Goal: Task Accomplishment & Management: Use online tool/utility

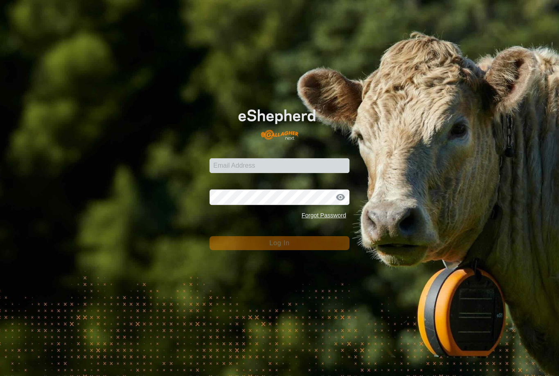
click at [324, 251] on div "Email Address Password Forgot Password Log In" at bounding box center [279, 188] width 559 height 376
click at [325, 169] on input "Email Address" at bounding box center [280, 165] width 140 height 15
type input "[PERSON_NAME][EMAIL_ADDRESS][DOMAIN_NAME]"
click at [280, 243] on button "Log In" at bounding box center [280, 243] width 140 height 14
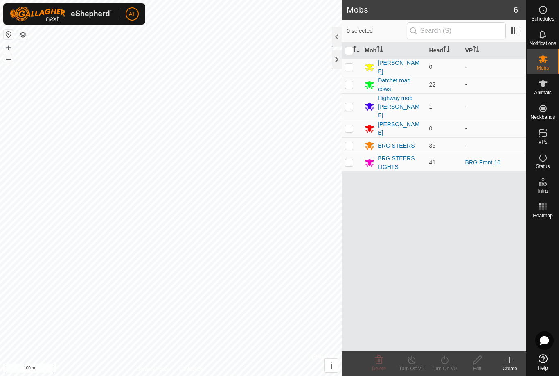
click at [27, 37] on button "button" at bounding box center [23, 35] width 10 height 10
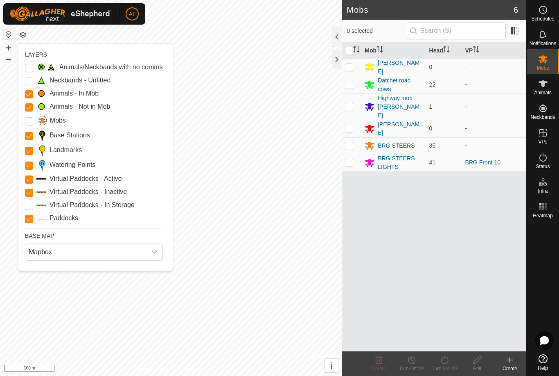
click at [27, 31] on button "button" at bounding box center [23, 35] width 10 height 10
